Goal: Check status: Check status

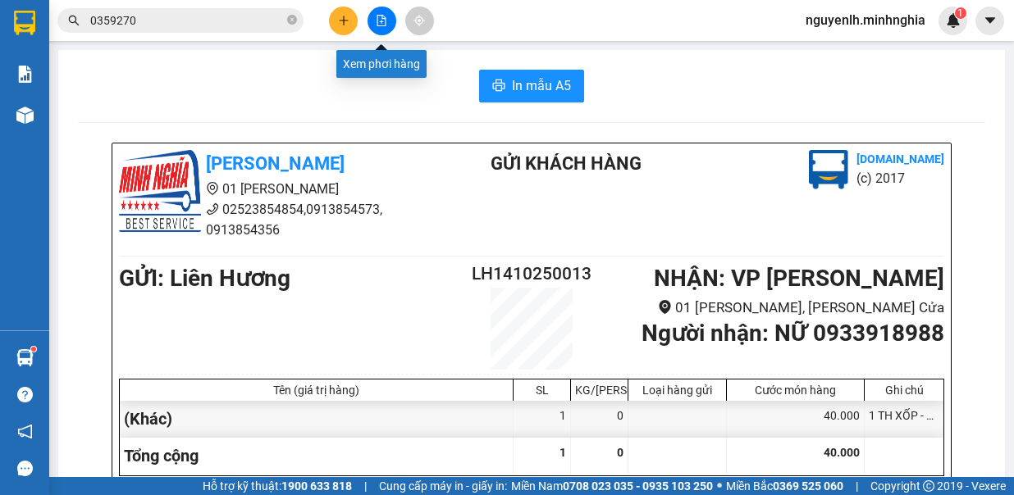
click at [380, 25] on icon "file-add" at bounding box center [381, 20] width 9 height 11
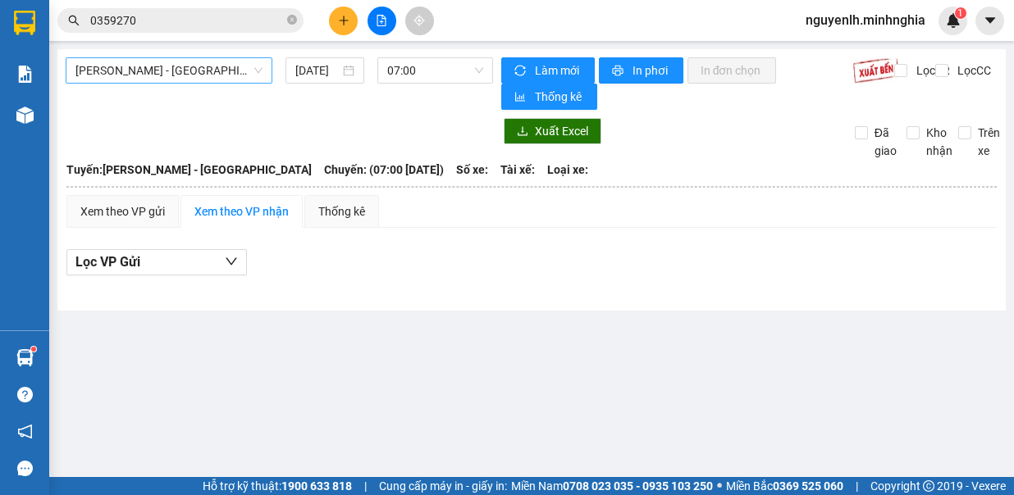
click at [207, 65] on span "[PERSON_NAME] - [GEOGRAPHIC_DATA]" at bounding box center [168, 70] width 187 height 25
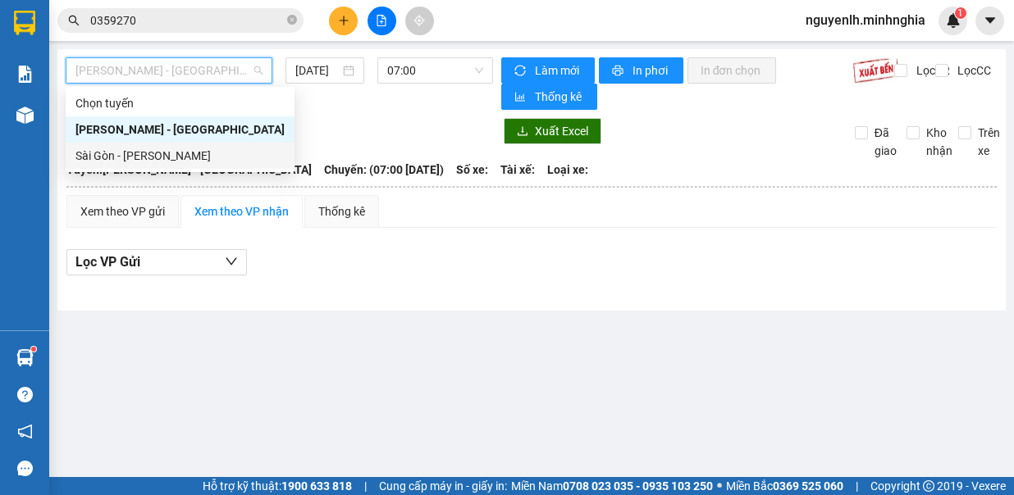
click at [181, 160] on div "Sài Gòn - Phan Rí" at bounding box center [179, 156] width 209 height 18
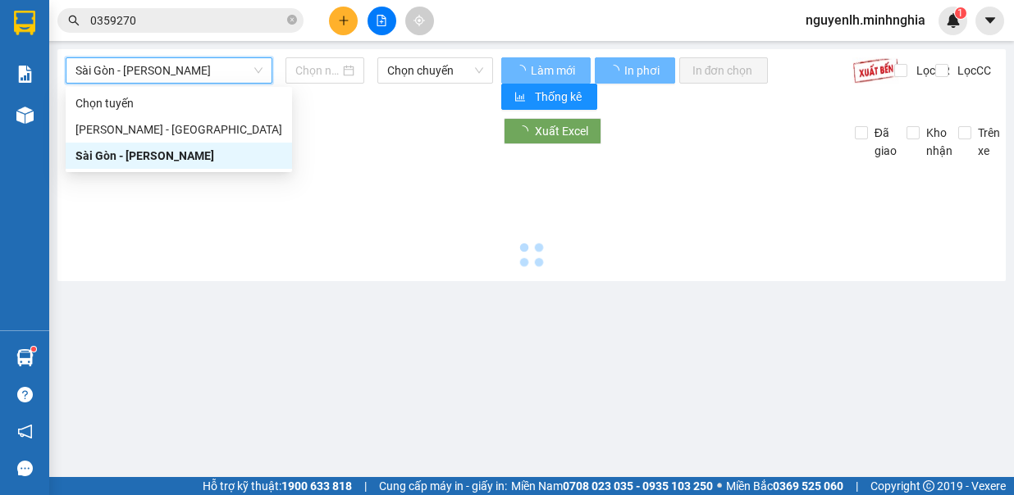
type input "[DATE]"
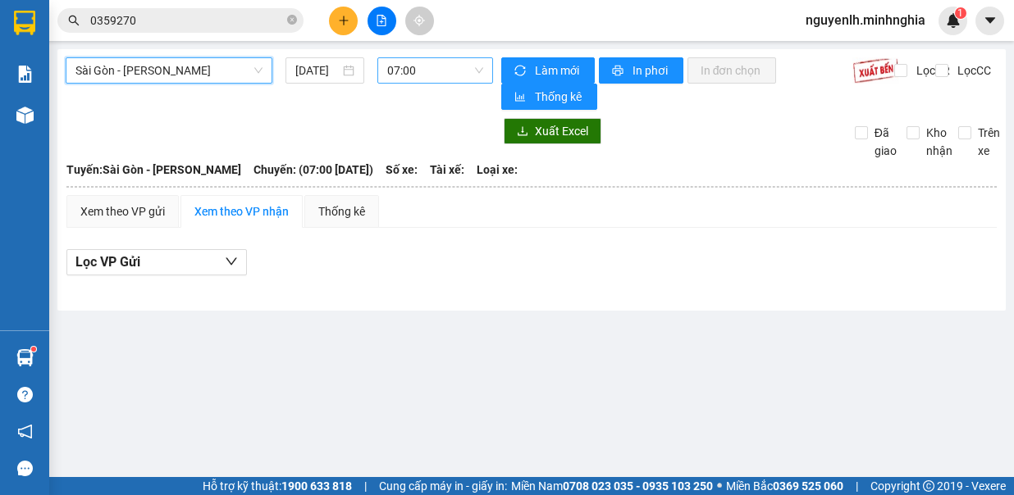
click at [383, 80] on div "07:00" at bounding box center [435, 70] width 116 height 26
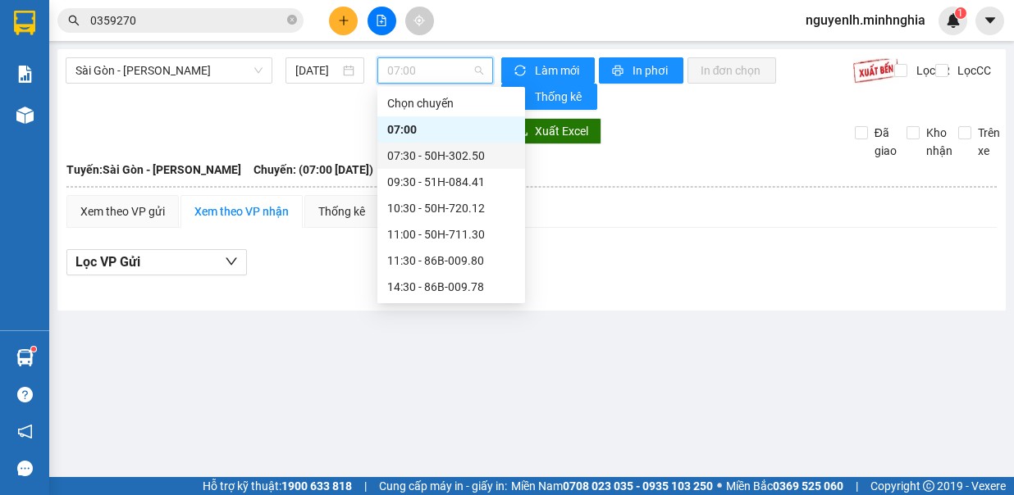
click at [443, 151] on div "07:30 - 50H-302.50" at bounding box center [451, 156] width 128 height 18
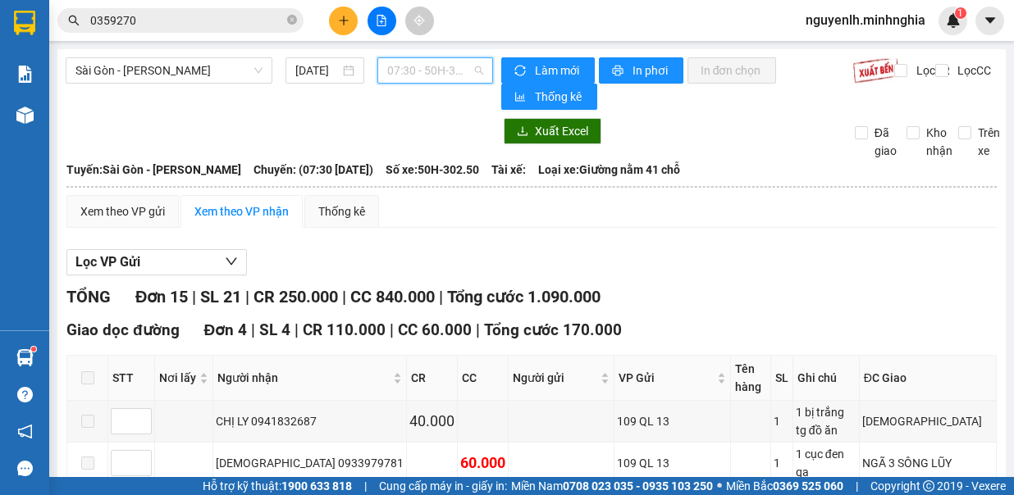
click at [435, 62] on span "07:30 - 50H-302.50" at bounding box center [435, 70] width 96 height 25
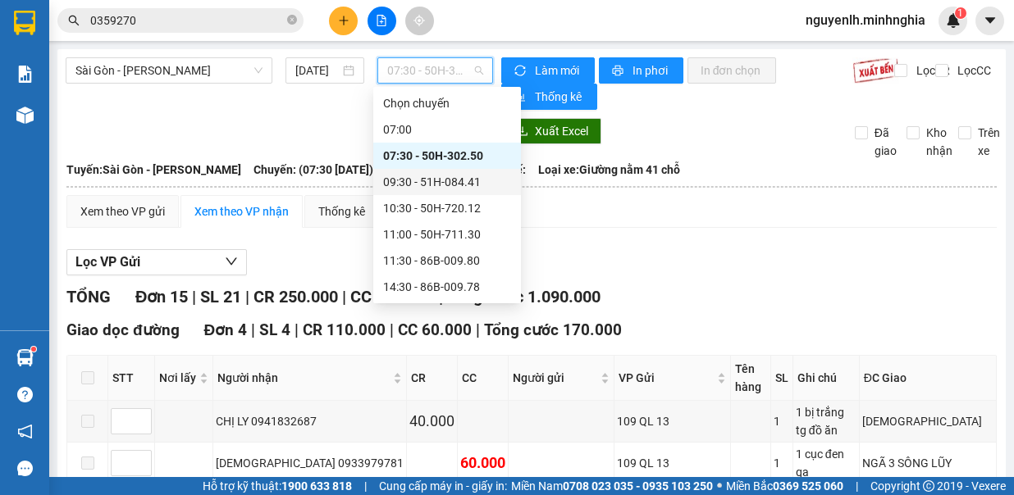
click at [473, 183] on div "09:30 - 51H-084.41" at bounding box center [447, 182] width 128 height 18
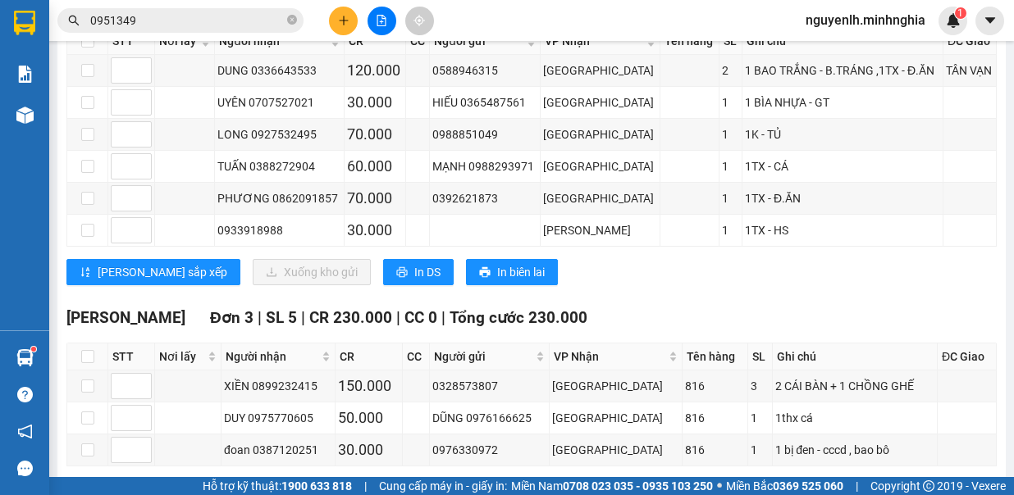
scroll to position [386, 0]
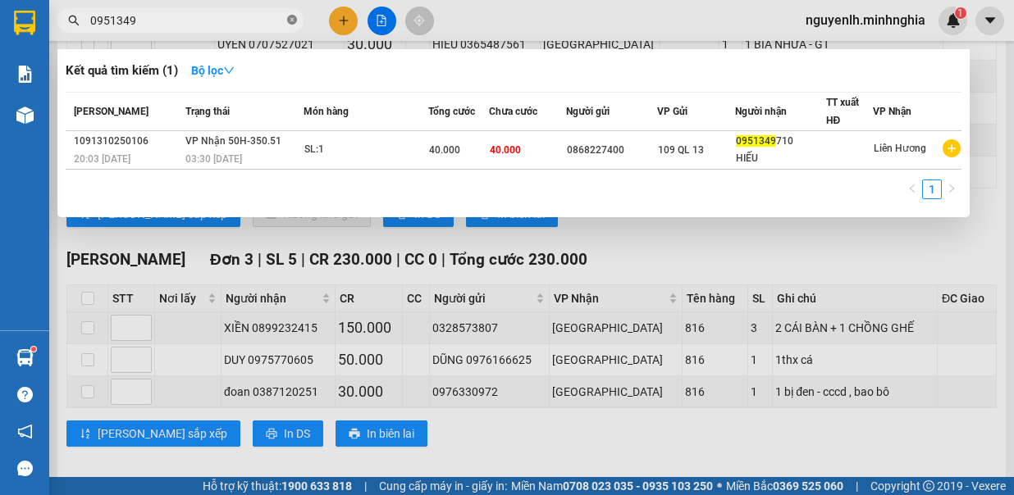
click at [292, 16] on icon "close-circle" at bounding box center [292, 20] width 10 height 10
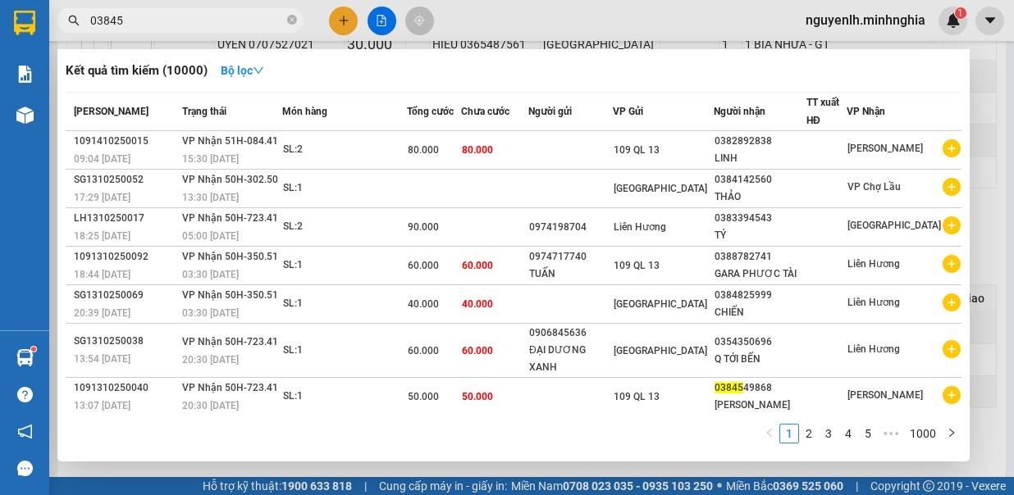
type input "038451"
